Goal: Task Accomplishment & Management: Manage account settings

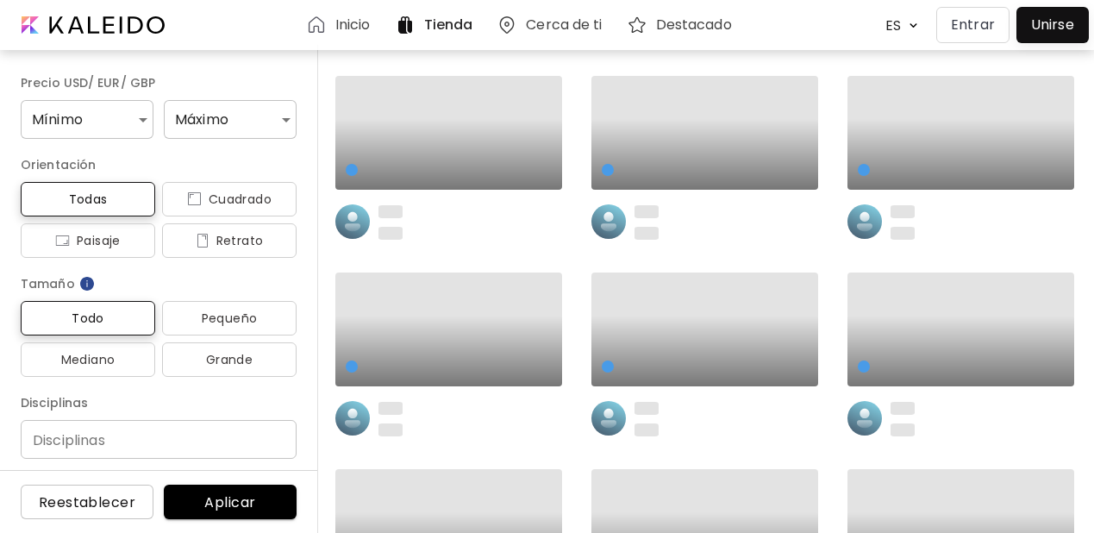
click at [978, 26] on p "Entrar" at bounding box center [973, 25] width 44 height 21
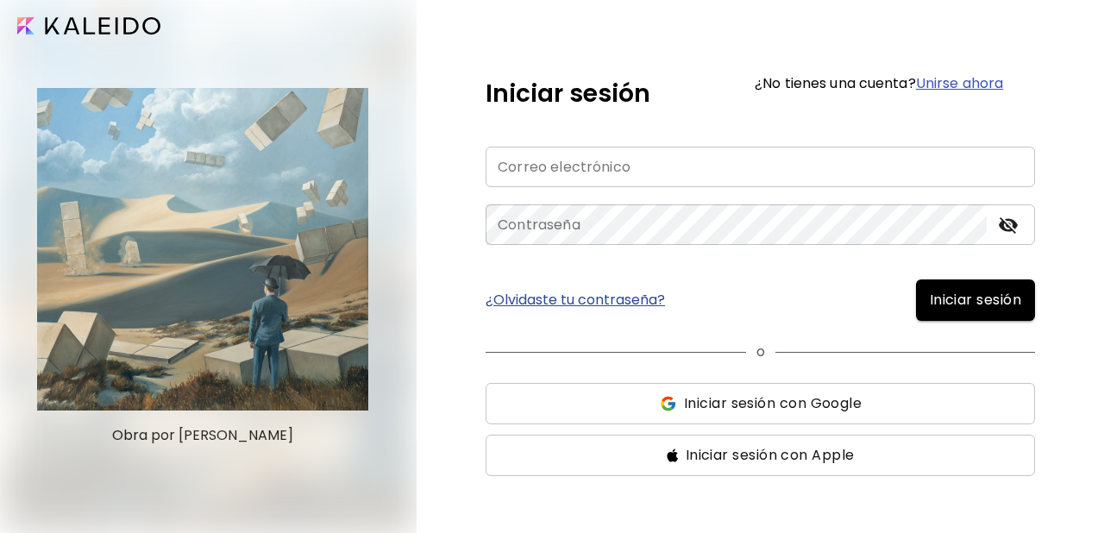
type input "**********"
click at [957, 300] on span "Iniciar sesión" at bounding box center [975, 300] width 91 height 21
